Goal: Task Accomplishment & Management: Manage account settings

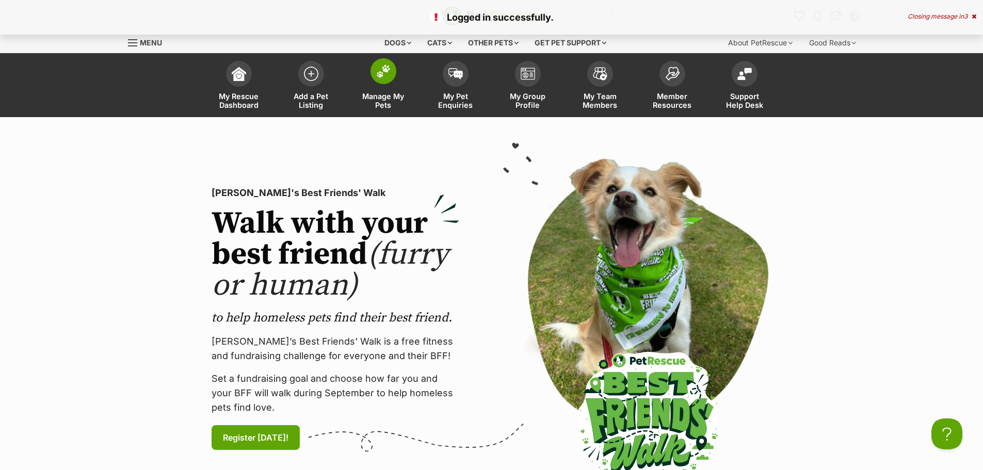
click at [382, 69] on img at bounding box center [383, 71] width 14 height 13
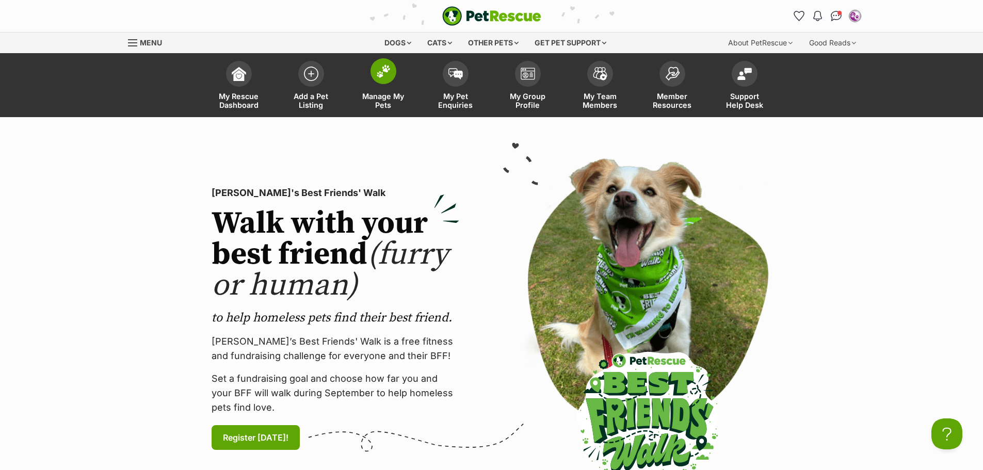
click at [382, 69] on img at bounding box center [383, 71] width 14 height 13
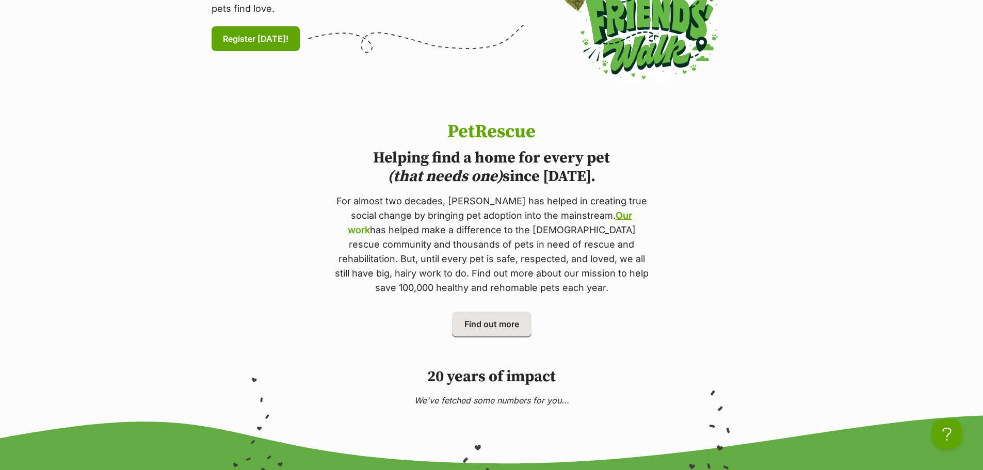
scroll to position [270, 0]
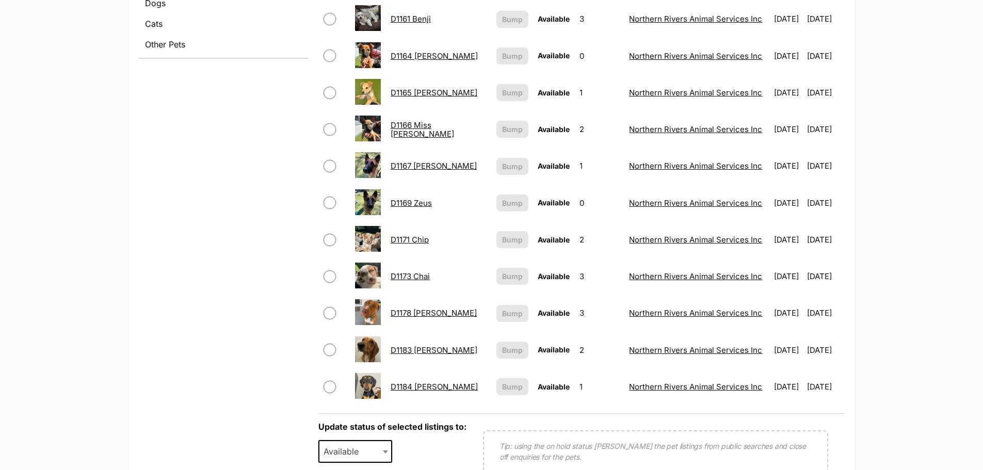
scroll to position [465, 0]
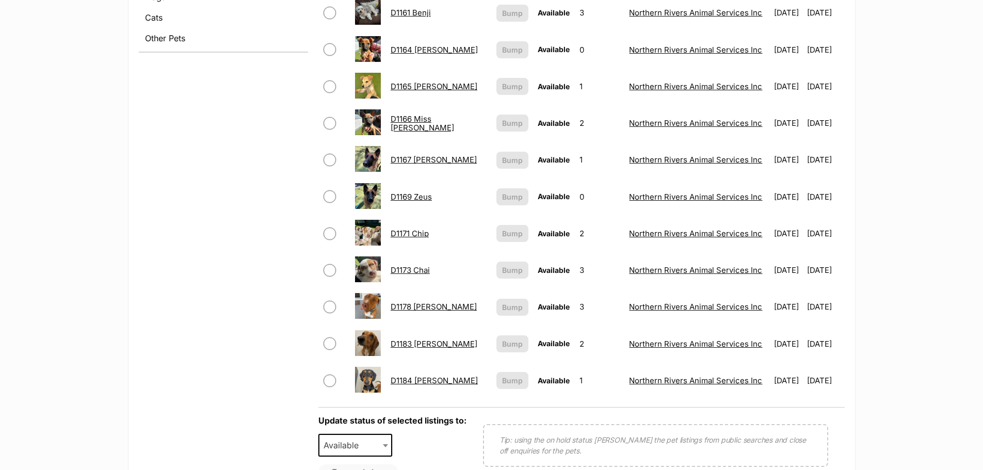
click at [576, 345] on td "2" at bounding box center [600, 344] width 49 height 36
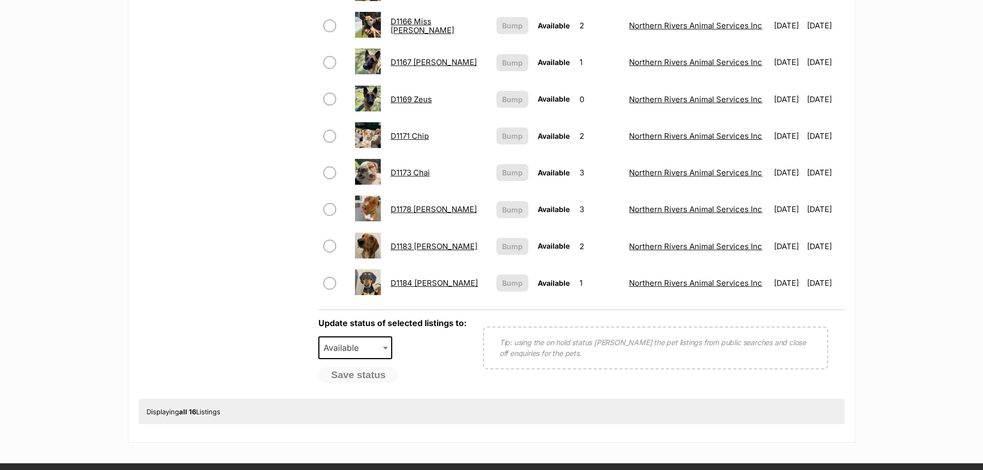
scroll to position [568, 0]
